Goal: Ask a question: Seek information or help from site administrators or community

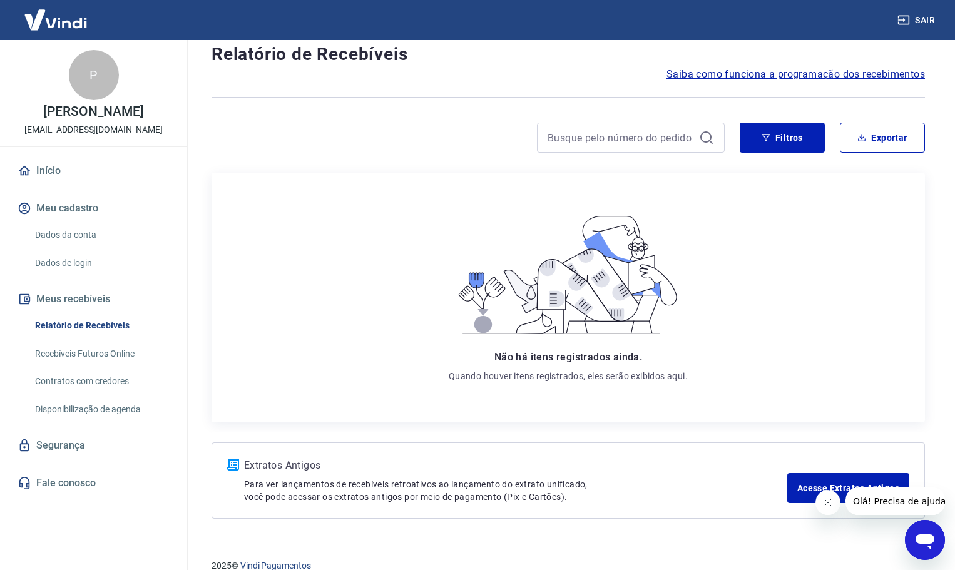
scroll to position [51, 0]
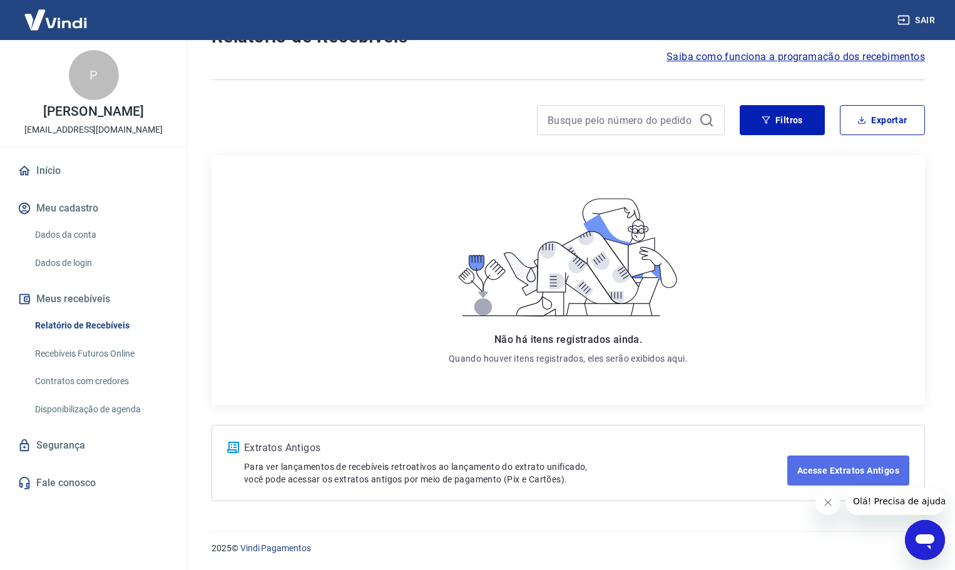
click at [799, 470] on link "Acesse Extratos Antigos" at bounding box center [849, 471] width 122 height 30
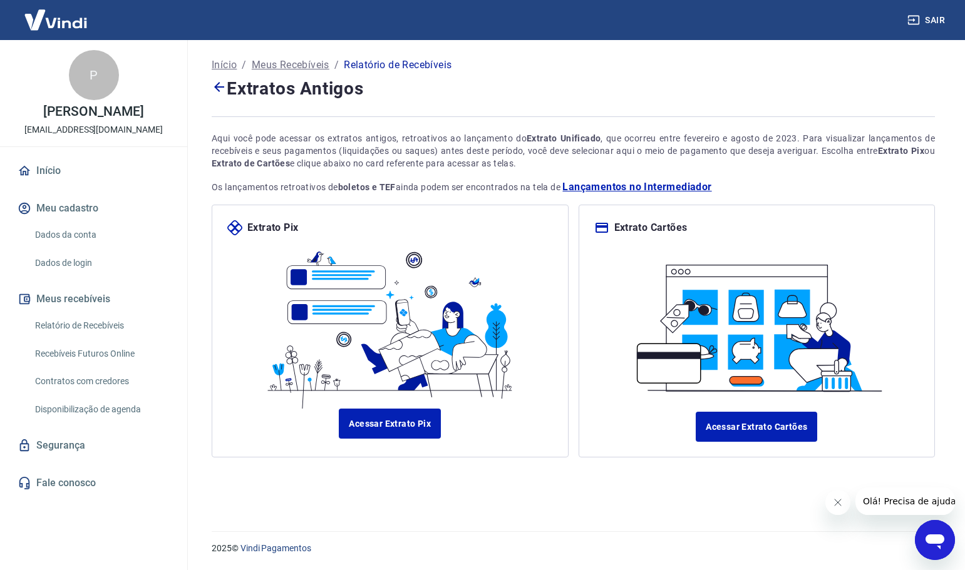
click at [216, 83] on icon at bounding box center [219, 87] width 15 height 15
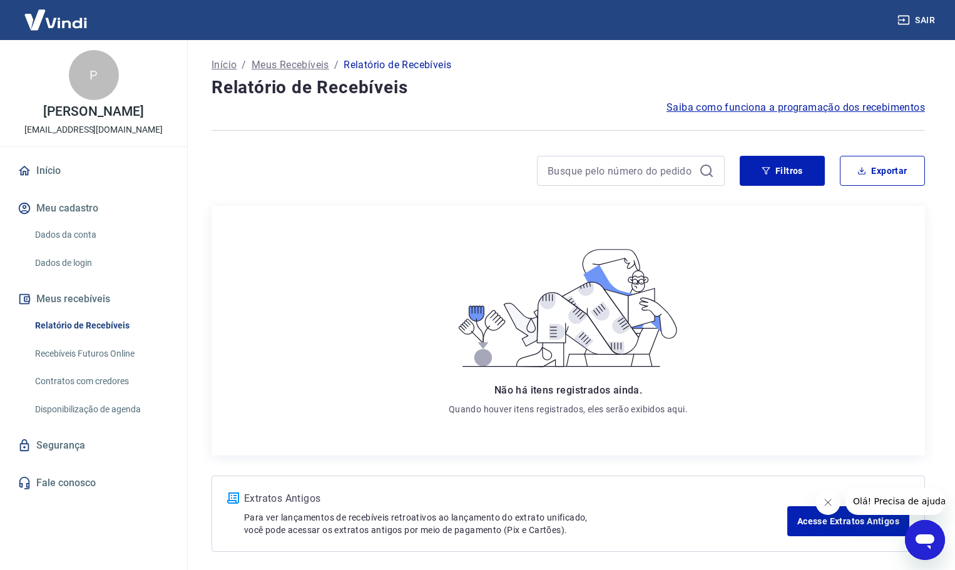
click at [77, 208] on button "Meu cadastro" at bounding box center [93, 209] width 157 height 28
click at [80, 232] on link "Dados da conta" at bounding box center [101, 235] width 142 height 26
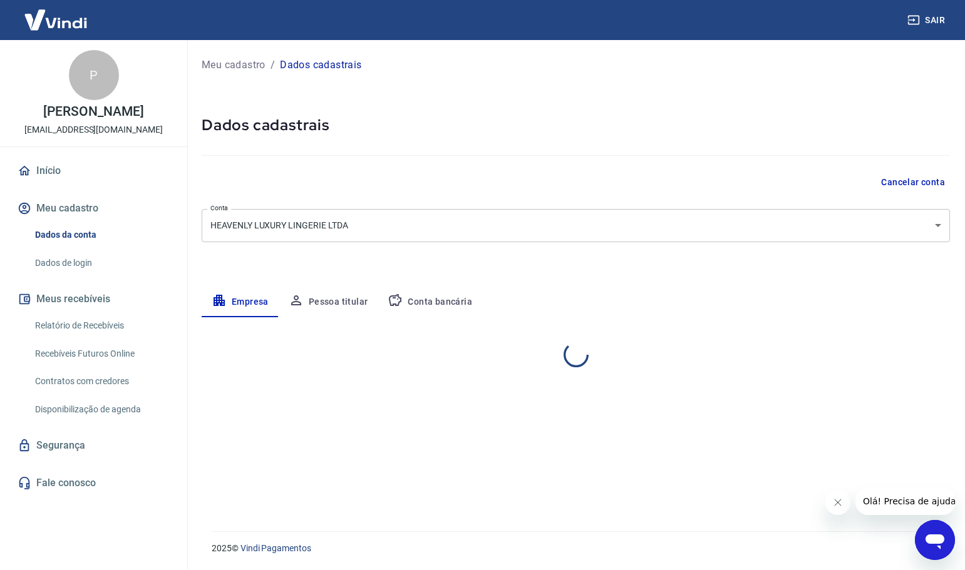
select select "SC"
select select "business"
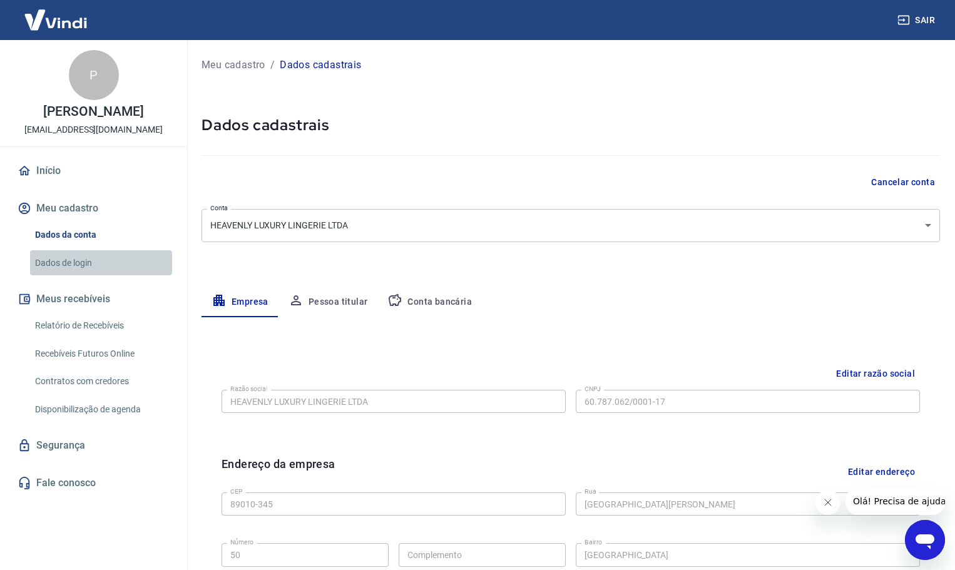
click at [64, 260] on link "Dados de login" at bounding box center [101, 263] width 142 height 26
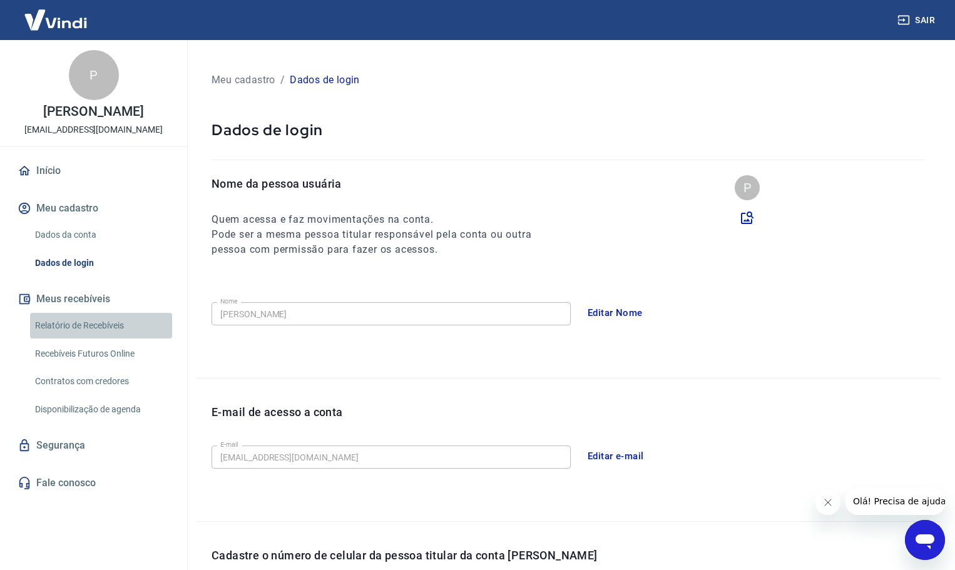
click at [95, 323] on link "Relatório de Recebíveis" at bounding box center [101, 326] width 142 height 26
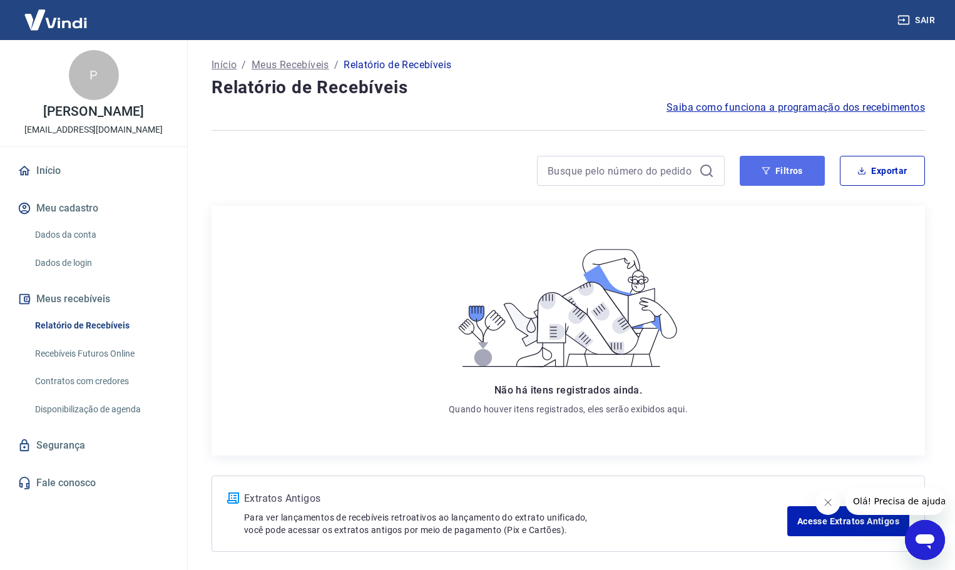
click at [772, 173] on button "Filtros" at bounding box center [782, 171] width 85 height 30
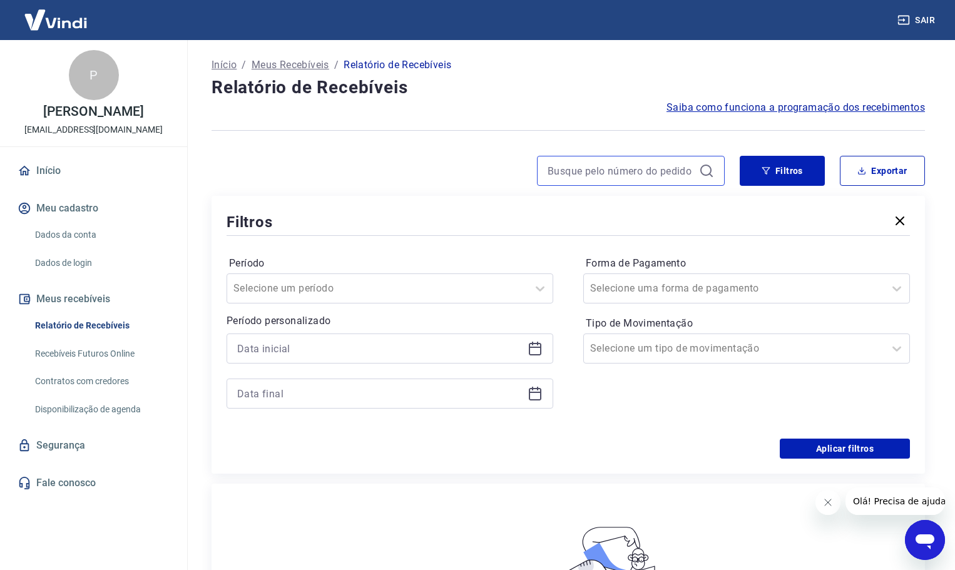
click at [575, 172] on input at bounding box center [621, 171] width 146 height 19
click at [306, 64] on p "Meus Recebíveis" at bounding box center [291, 65] width 78 height 15
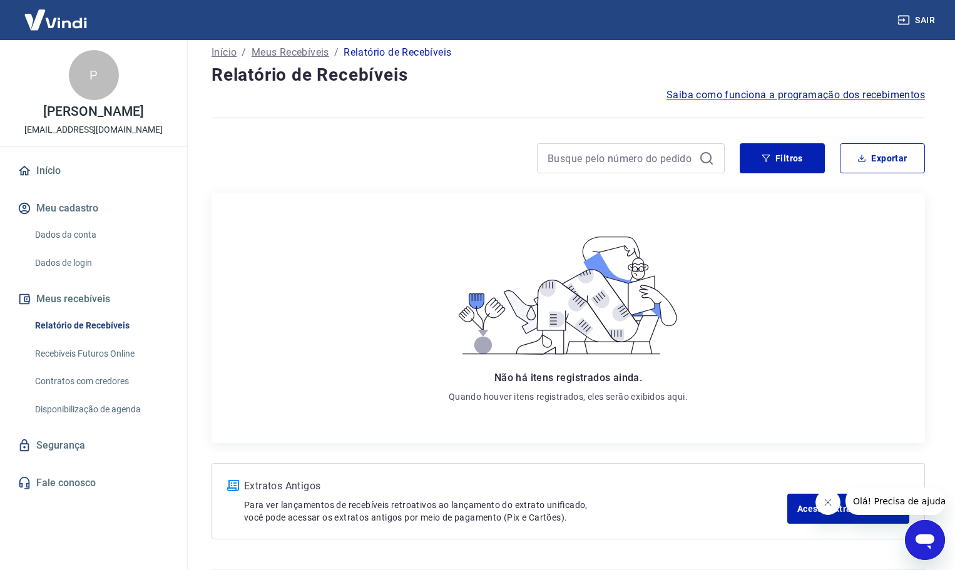
scroll to position [51, 0]
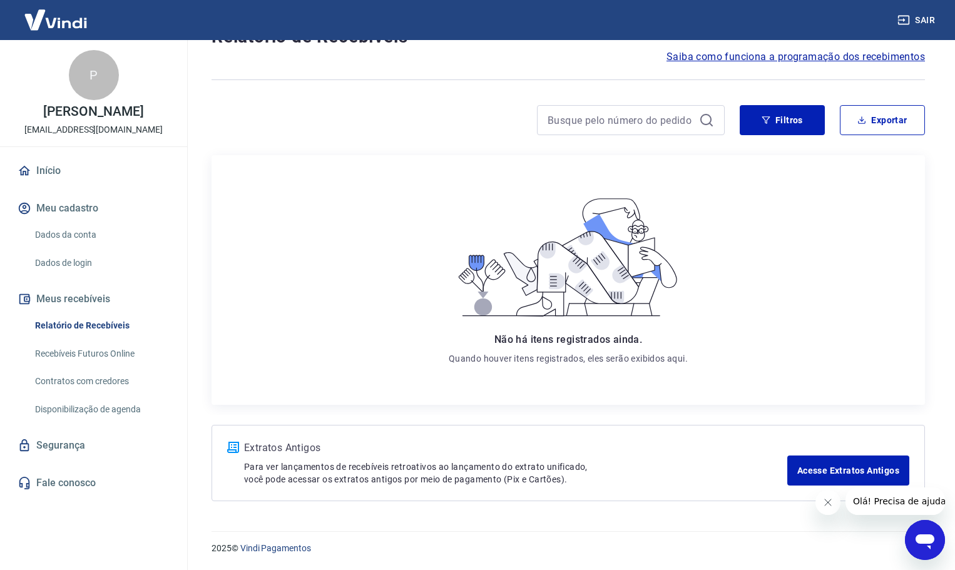
click at [876, 505] on span "Olá! Precisa de ajuda?" at bounding box center [902, 501] width 98 height 10
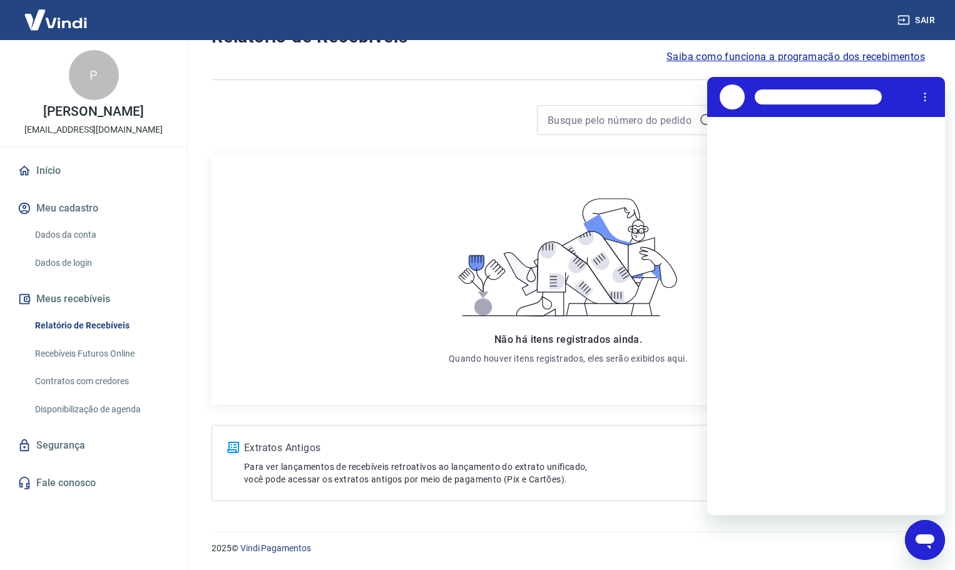
scroll to position [0, 0]
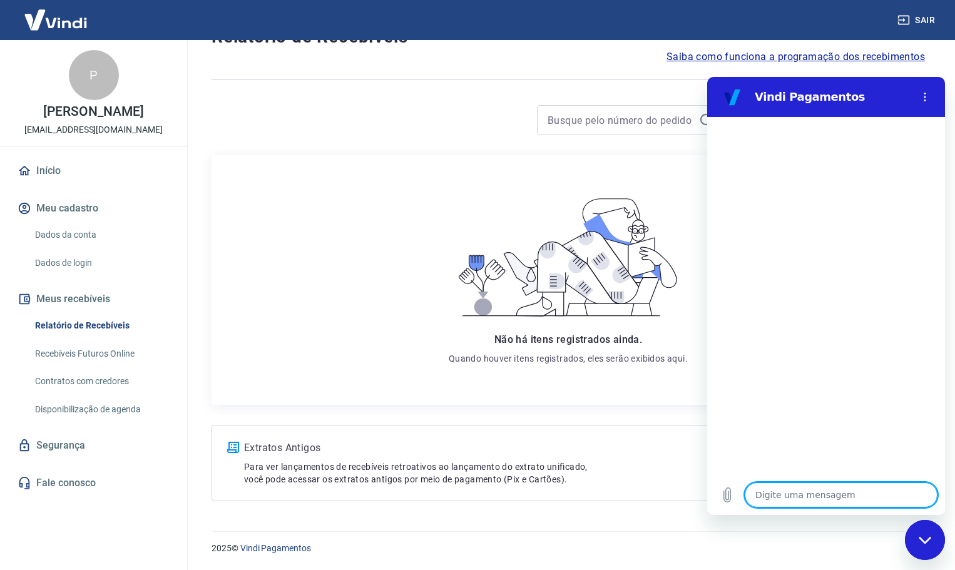
drag, startPoint x: 774, startPoint y: 494, endPoint x: 766, endPoint y: 506, distance: 14.4
click at [773, 498] on textarea at bounding box center [841, 495] width 193 height 25
type textarea "Q"
type textarea "x"
type textarea "QU"
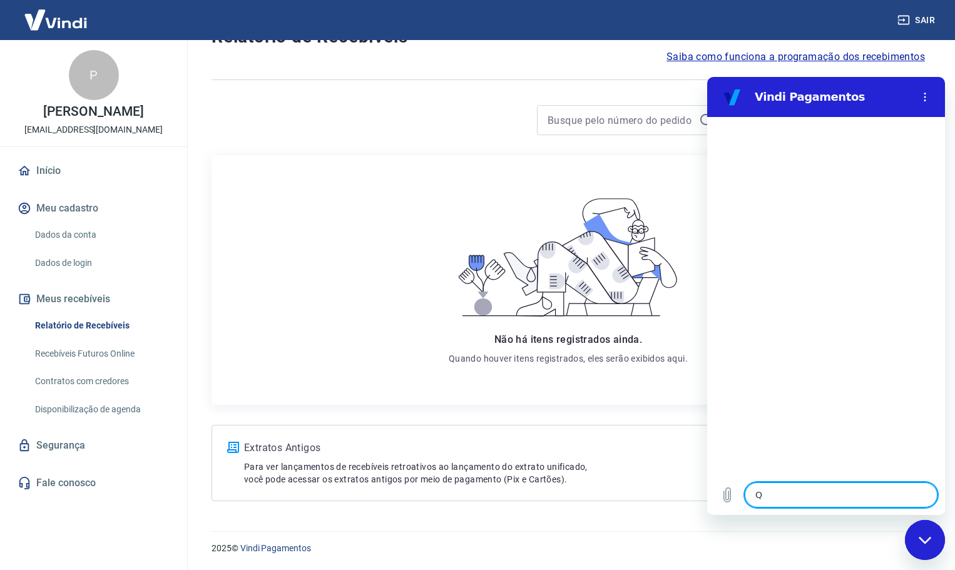
type textarea "x"
type textarea "QUE"
type textarea "x"
type textarea "QUER"
type textarea "x"
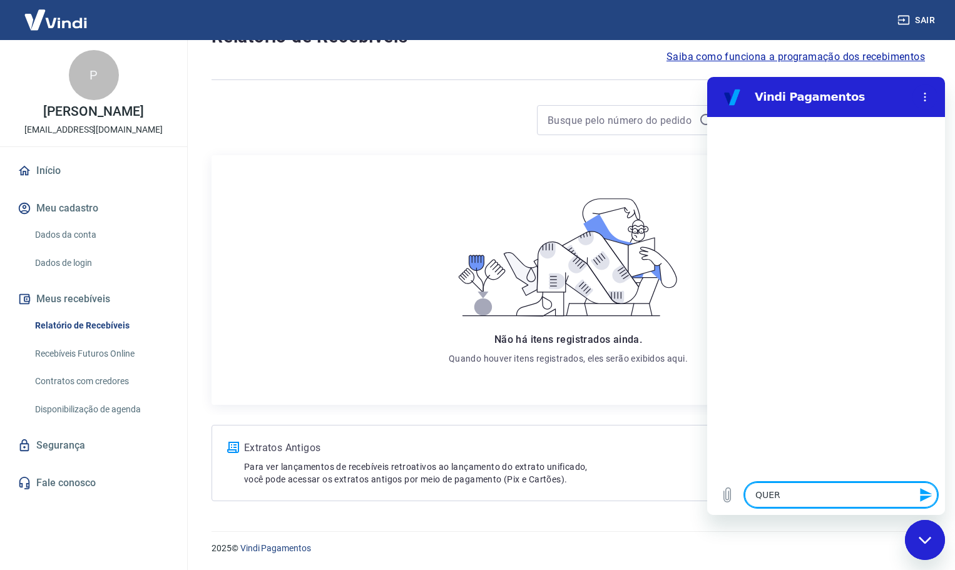
type textarea "QUERO"
type textarea "x"
type textarea "QUERO"
type textarea "x"
type textarea "QUERO A"
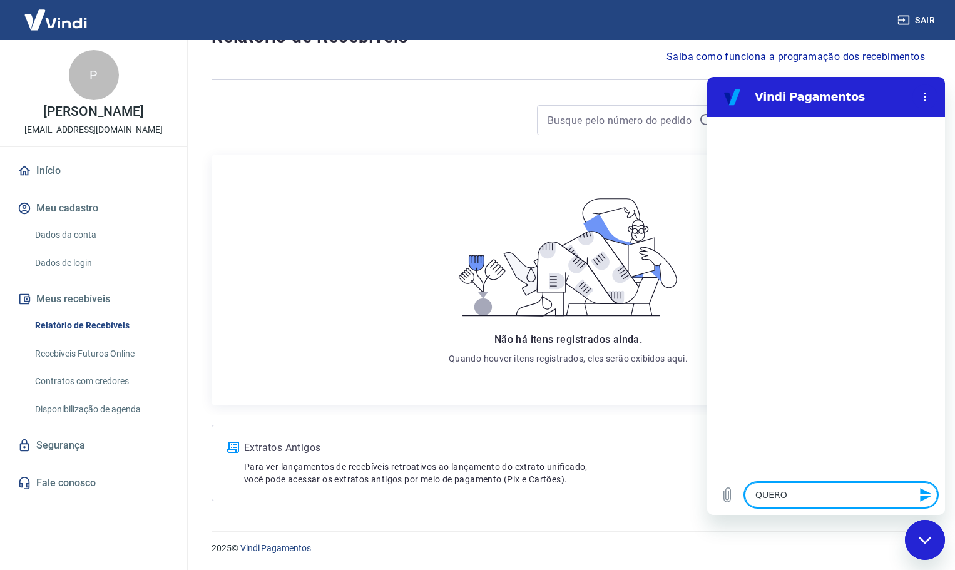
type textarea "x"
type textarea "QUERO AC"
type textarea "x"
type textarea "QUERO ACE"
type textarea "x"
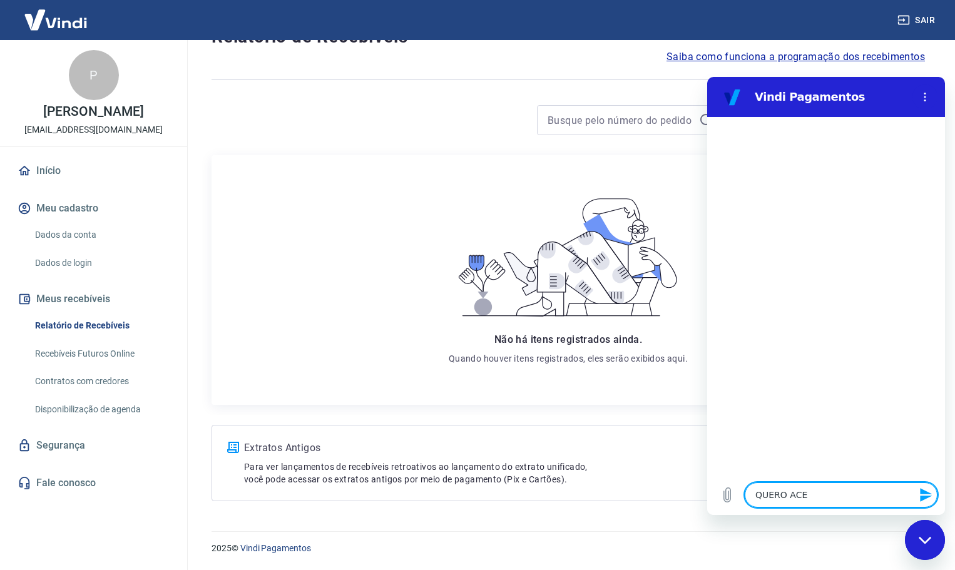
type textarea "QUERO ACES"
type textarea "x"
type textarea "QUERO ACESS"
type textarea "x"
type textarea "QUERO ACESSA"
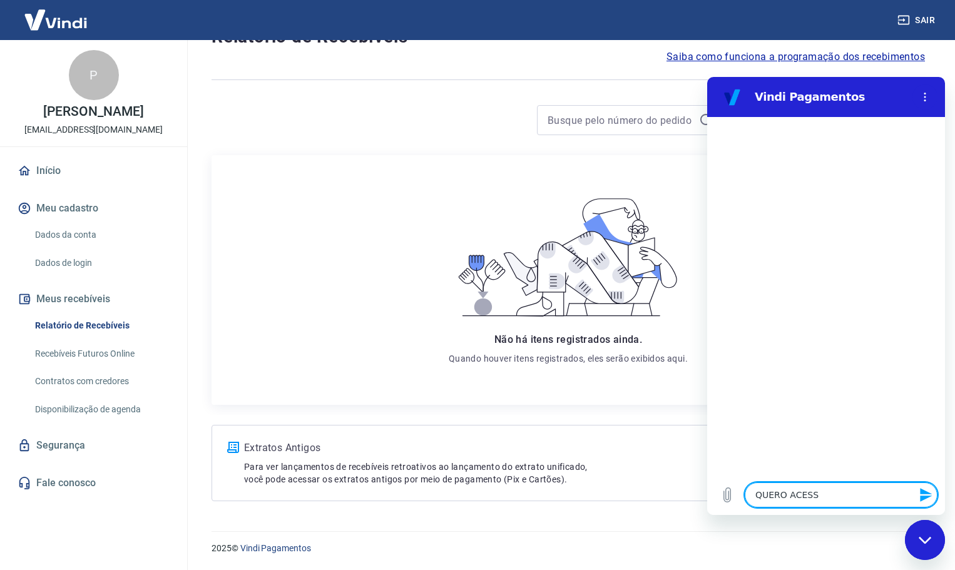
type textarea "x"
type textarea "QUERO ACESSAR"
type textarea "x"
type textarea "QUERO ACESSAR"
type textarea "x"
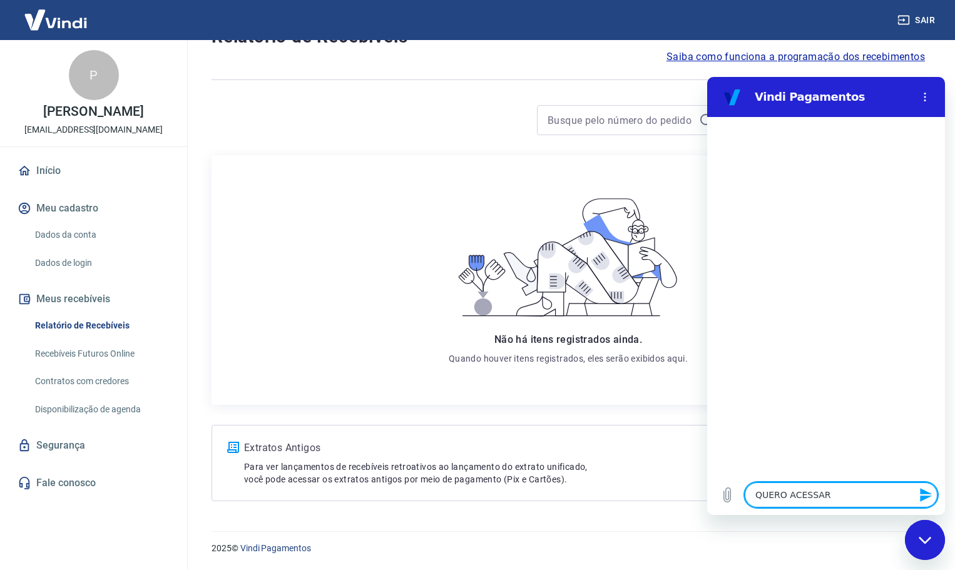
type textarea "QUERO ACESSAR M"
type textarea "x"
type textarea "QUERO ACESSAR ME"
type textarea "x"
type textarea "QUERO ACESSAR MEU"
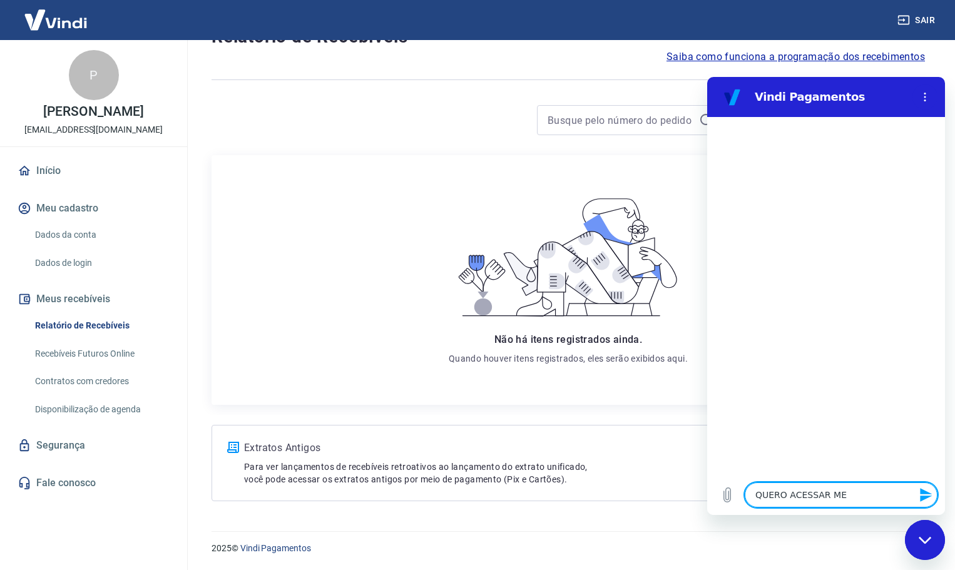
type textarea "x"
type textarea "QUERO ACESSAR MEUS"
type textarea "x"
type textarea "QUERO ACESSAR MEUS"
type textarea "x"
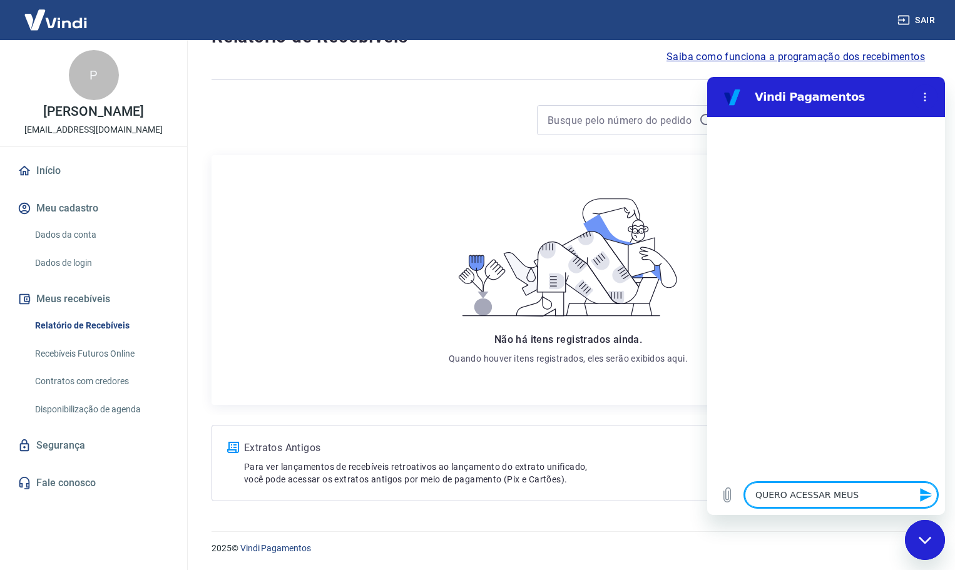
type textarea "QUERO ACESSAR MEUS R"
type textarea "x"
type textarea "QUERO ACESSAR MEUS RE"
type textarea "x"
type textarea "QUERO ACESSAR MEUS REC"
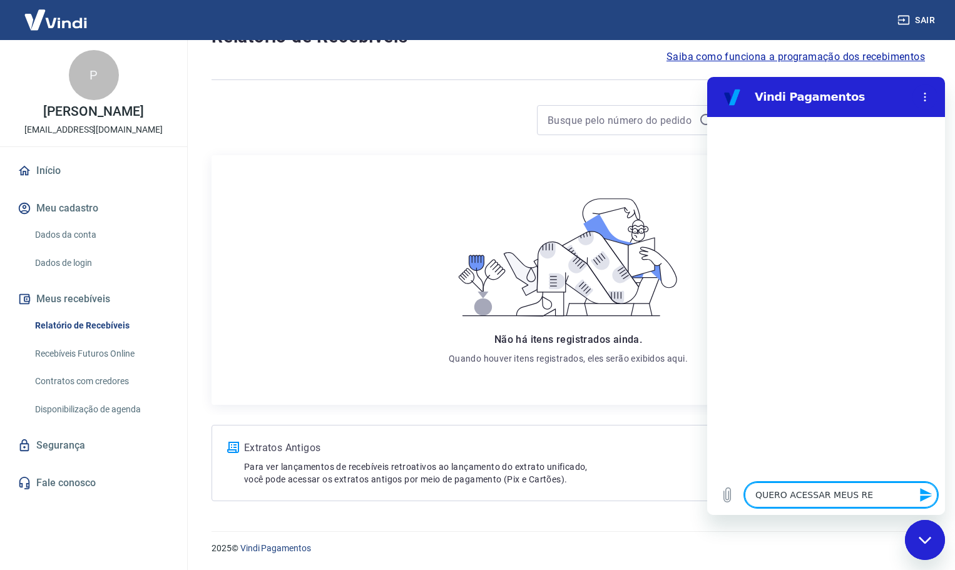
type textarea "x"
type textarea "QUERO ACESSAR MEUS RECE"
type textarea "x"
type textarea "QUERO ACESSAR MEUS RECEB"
type textarea "x"
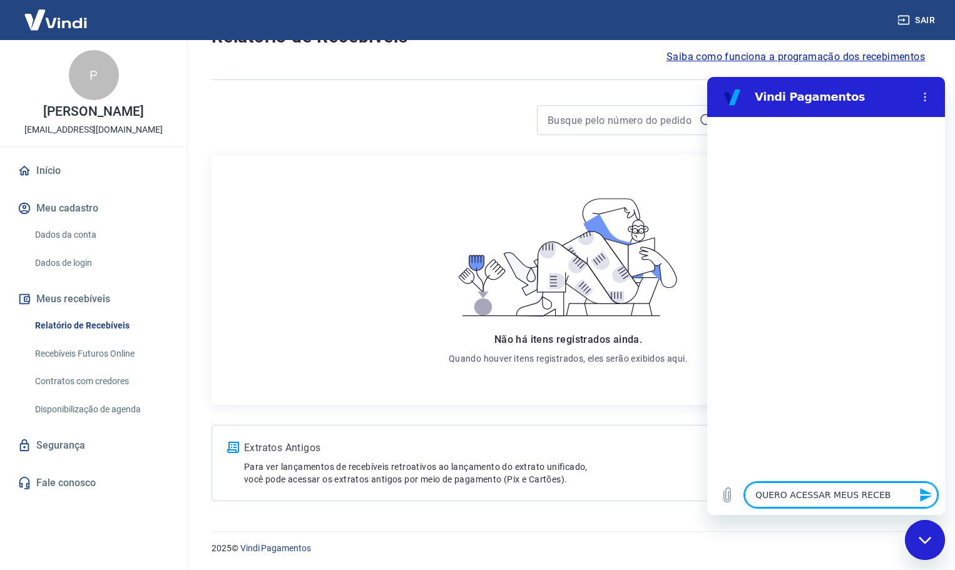
type textarea "QUERO ACESSAR MEUS RECEBI"
type textarea "x"
type textarea "QUERO ACESSAR MEUS RECEBIV"
type textarea "x"
type textarea "QUERO ACESSAR MEUS RECEBIVE"
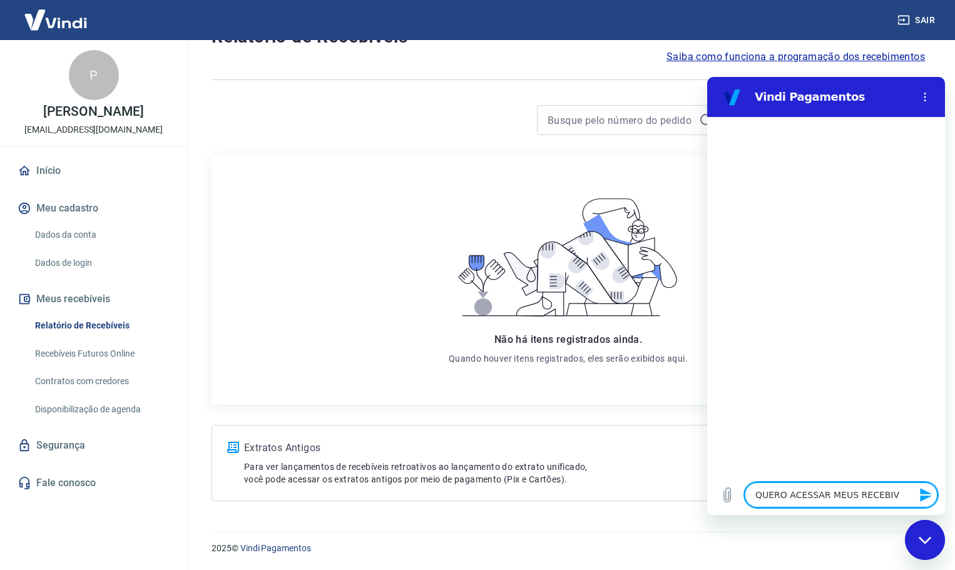
type textarea "x"
type textarea "QUERO ACESSAR MEUS RECEBIVEI"
type textarea "x"
type textarea "QUERO ACESSAR MEUS RECEBIVEIS"
type textarea "x"
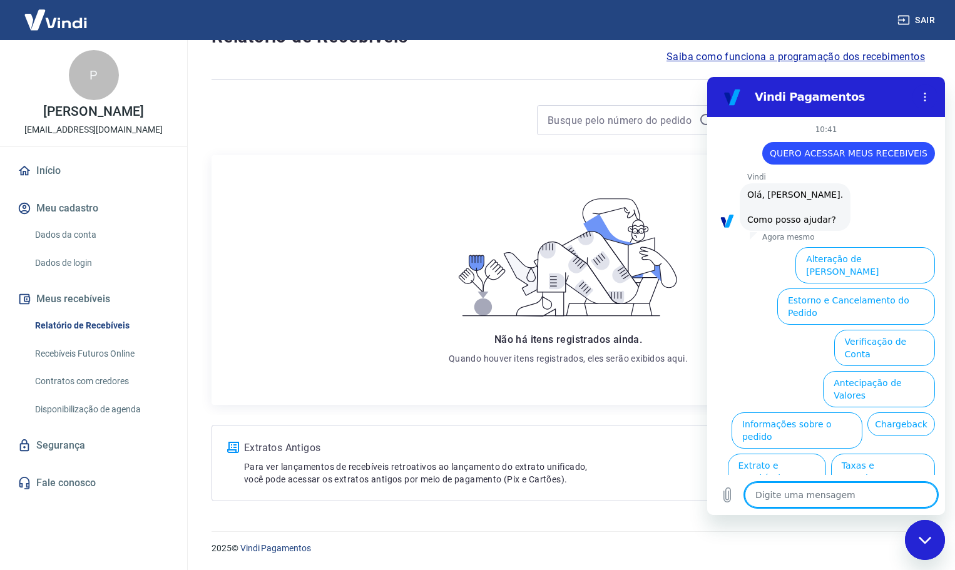
scroll to position [29, 0]
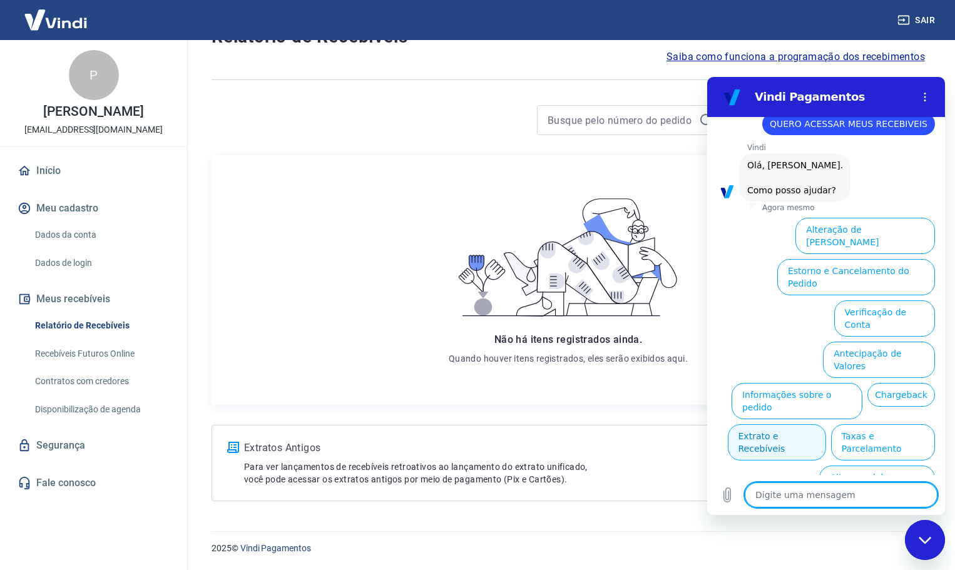
click at [826, 424] on button "Extrato e Recebíveis" at bounding box center [777, 442] width 98 height 36
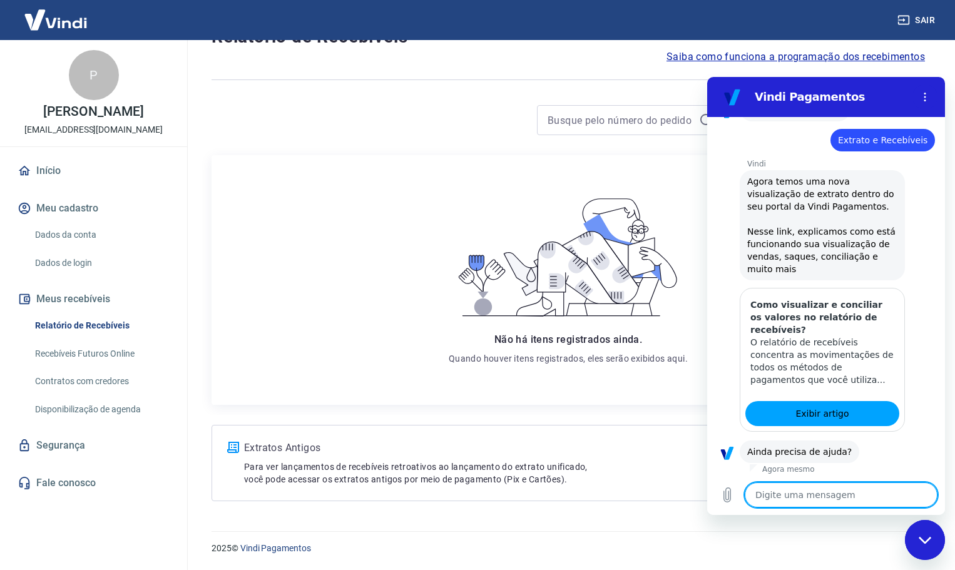
scroll to position [141, 0]
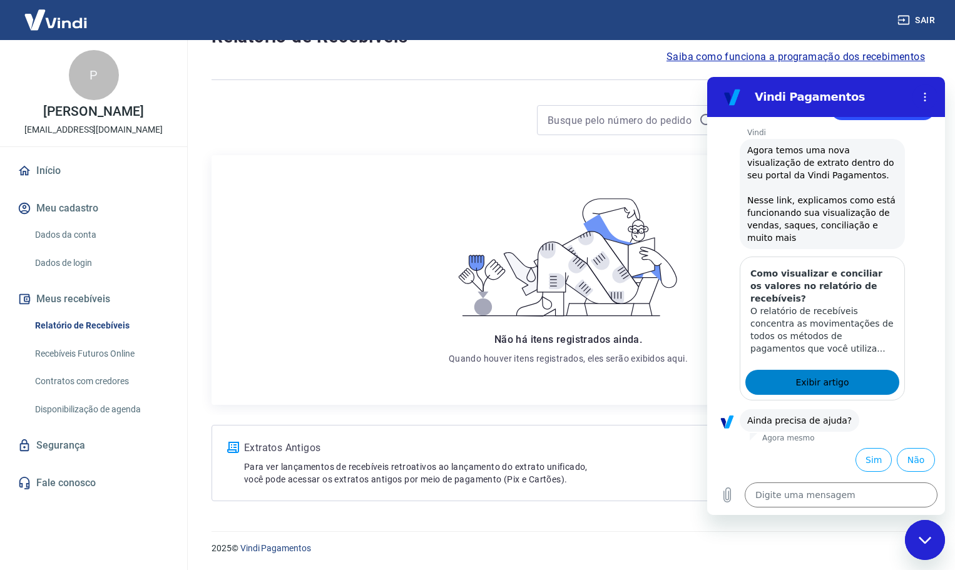
click at [847, 383] on link "Exibir artigo" at bounding box center [823, 382] width 154 height 25
type textarea "x"
